Goal: Find specific page/section: Find specific page/section

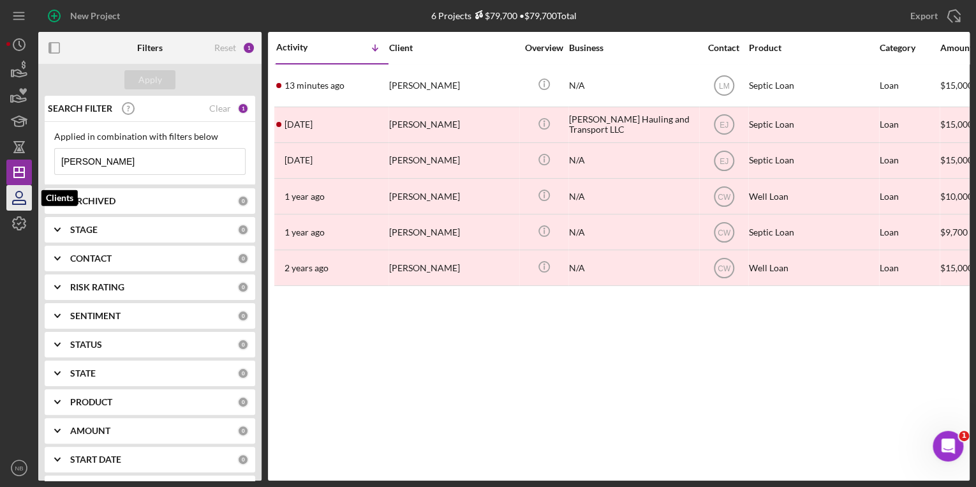
click at [26, 199] on icon "button" at bounding box center [19, 198] width 32 height 32
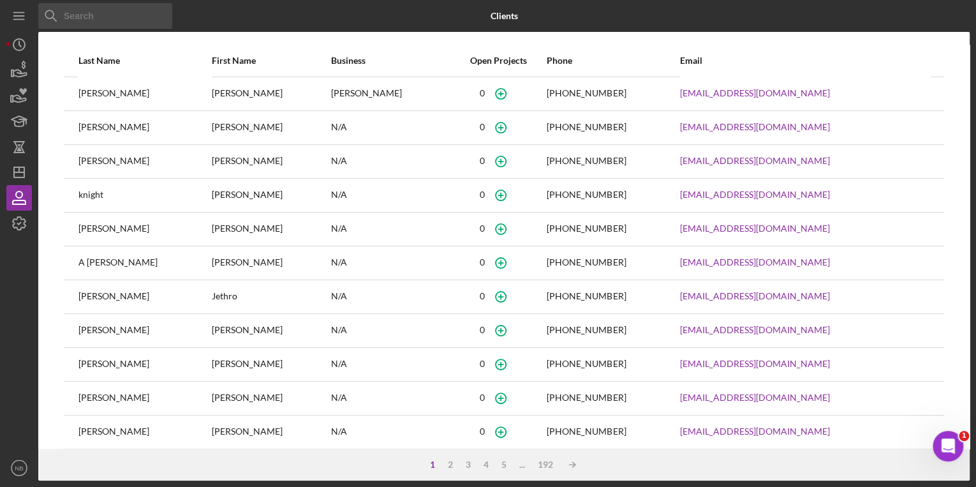
drag, startPoint x: 137, startPoint y: 19, endPoint x: 108, endPoint y: 46, distance: 39.3
click at [126, 26] on input at bounding box center [105, 16] width 134 height 26
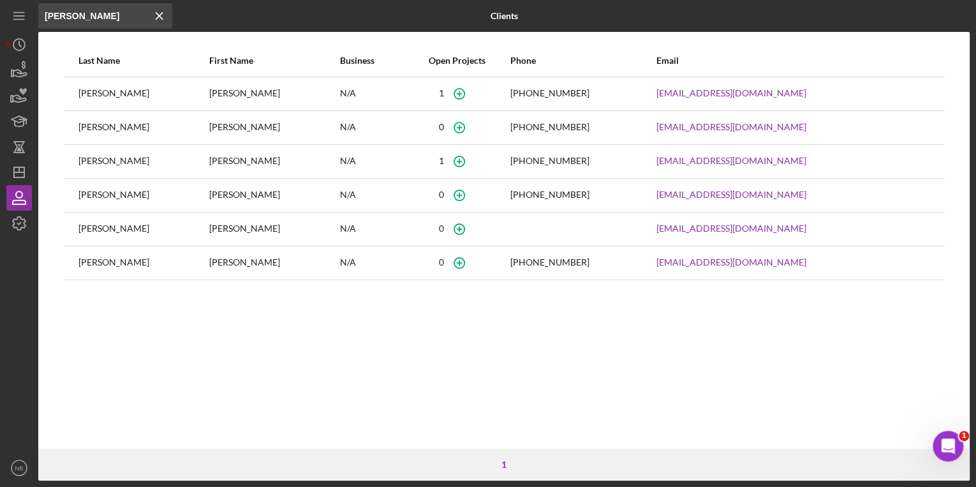
type input "[PERSON_NAME]"
